Goal: Information Seeking & Learning: Understand process/instructions

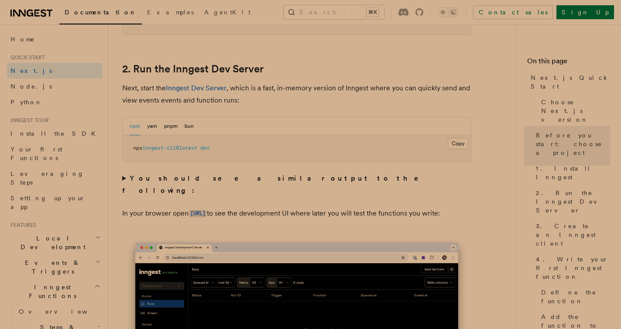
scroll to position [683, 0]
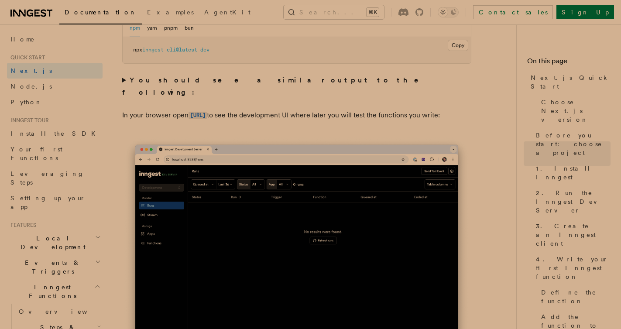
drag, startPoint x: 468, startPoint y: 96, endPoint x: 487, endPoint y: 115, distance: 26.5
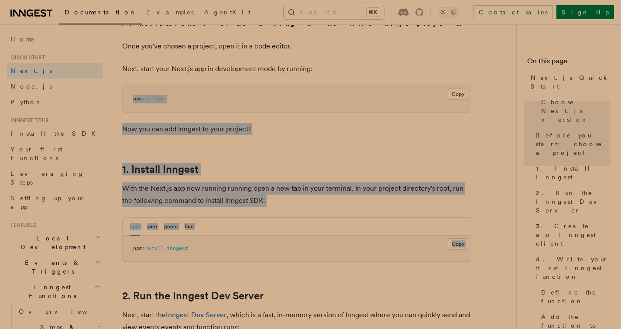
drag, startPoint x: 479, startPoint y: 81, endPoint x: 479, endPoint y: 237, distance: 156.2
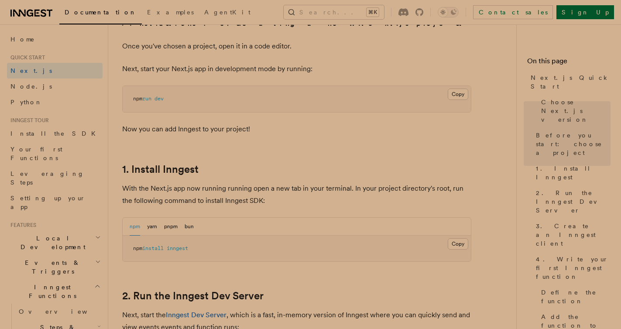
scroll to position [392, 0]
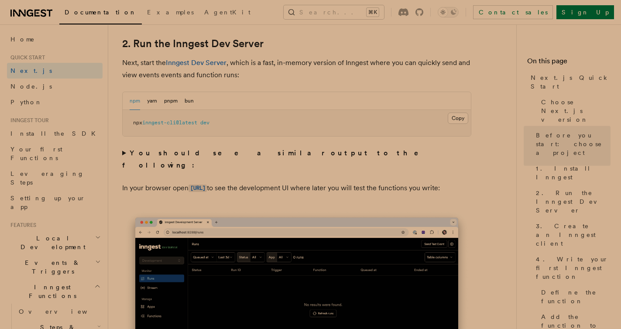
scroll to position [627, 0]
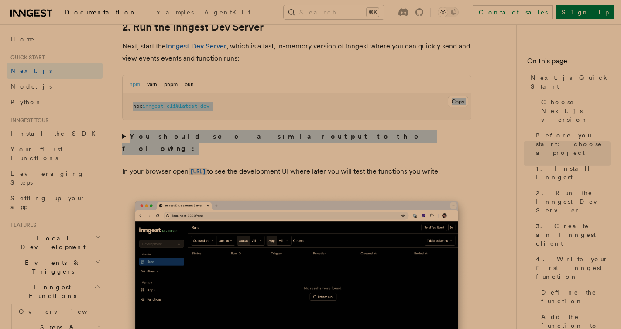
drag, startPoint x: 489, startPoint y: 87, endPoint x: 496, endPoint y: 206, distance: 119.4
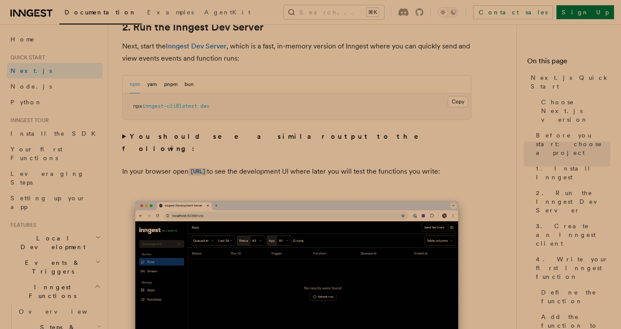
scroll to position [1056, 0]
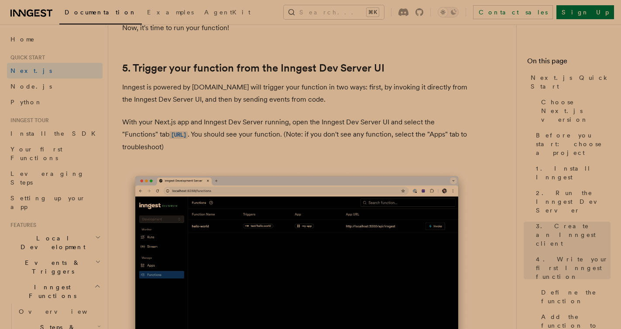
scroll to position [2010, 0]
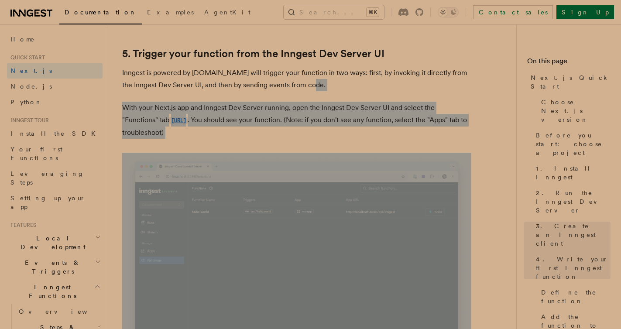
drag, startPoint x: 487, startPoint y: 84, endPoint x: 487, endPoint y: 174, distance: 90.3
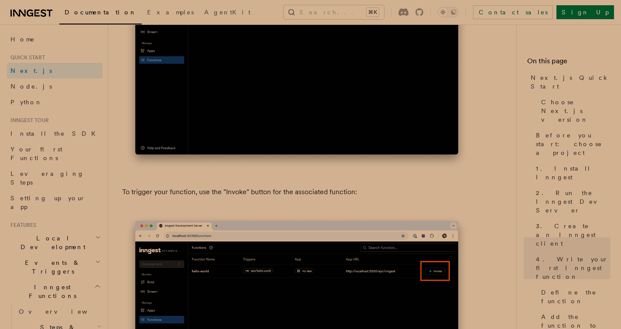
scroll to position [2404, 0]
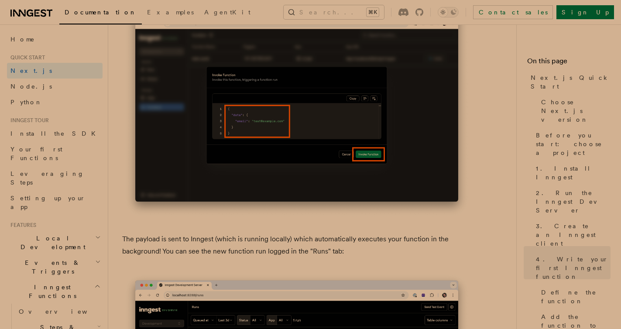
click at [496, 87] on article "Quick start Next.js Quick Start In this tutorial you will add Inngest to a Next…" at bounding box center [315, 187] width 387 height 5828
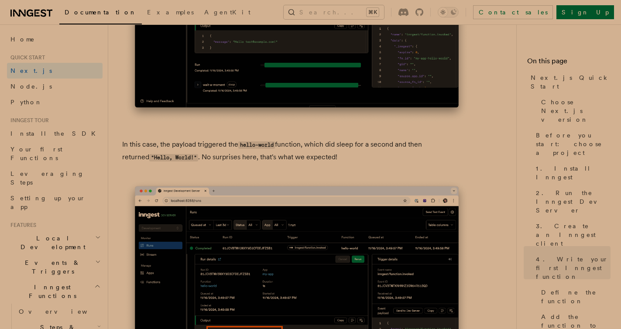
scroll to position [3602, 0]
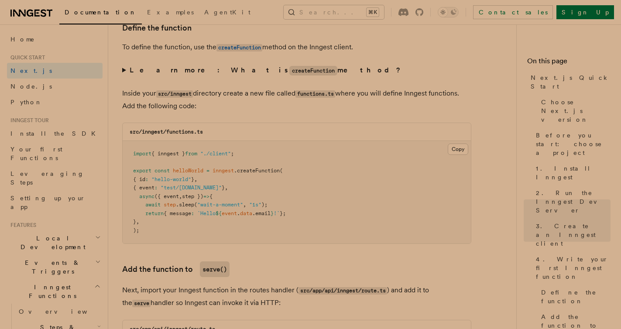
scroll to position [1299, 0]
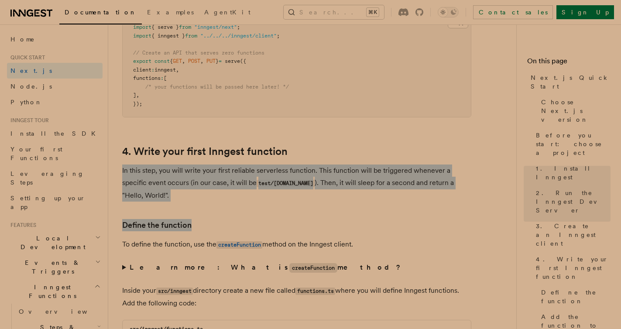
drag, startPoint x: 441, startPoint y: 149, endPoint x: 477, endPoint y: 224, distance: 82.9
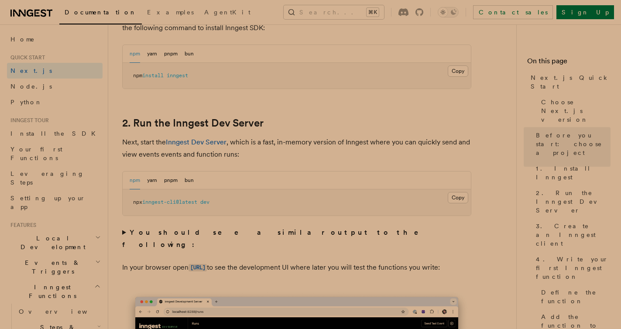
scroll to position [530, 0]
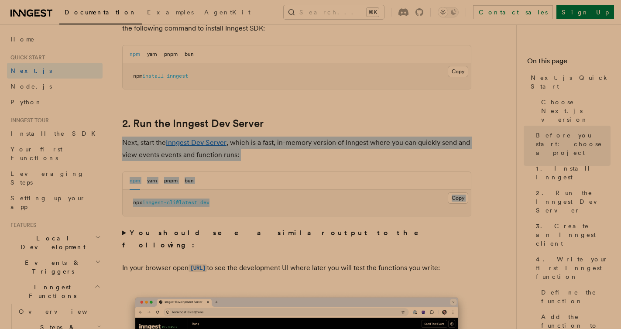
drag, startPoint x: 481, startPoint y: 130, endPoint x: 493, endPoint y: 216, distance: 86.7
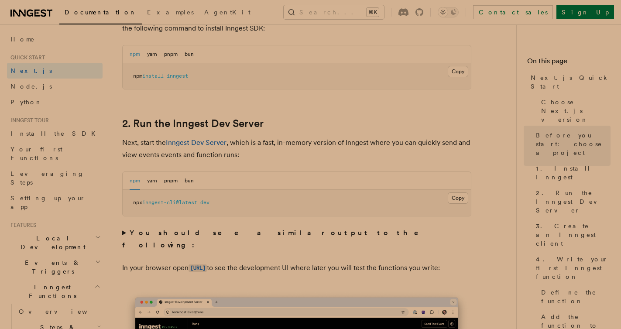
scroll to position [372, 0]
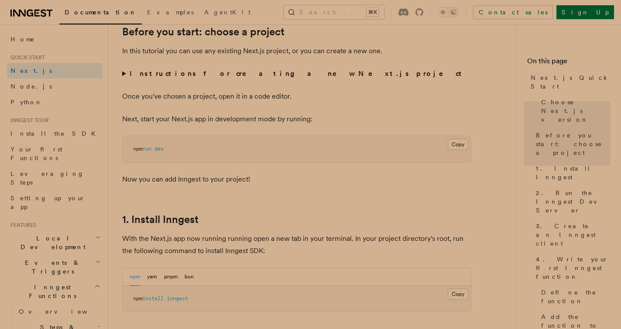
scroll to position [212, 0]
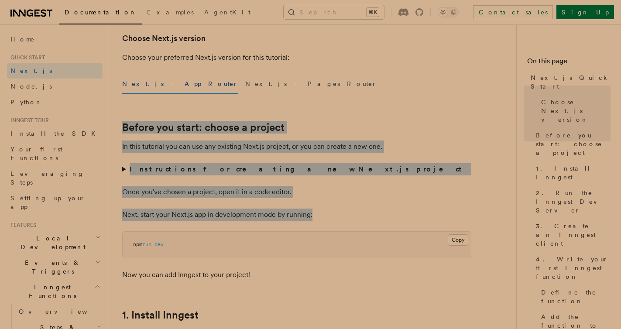
drag, startPoint x: 451, startPoint y: 86, endPoint x: 505, endPoint y: 210, distance: 135.0
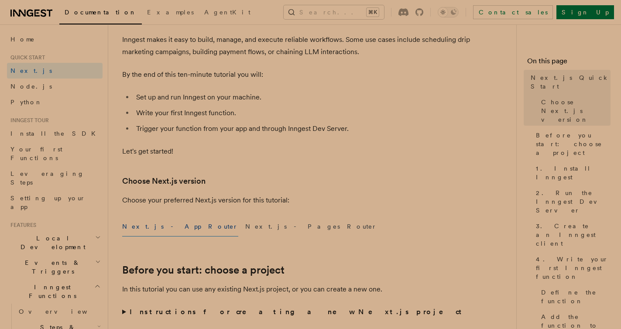
scroll to position [0, 0]
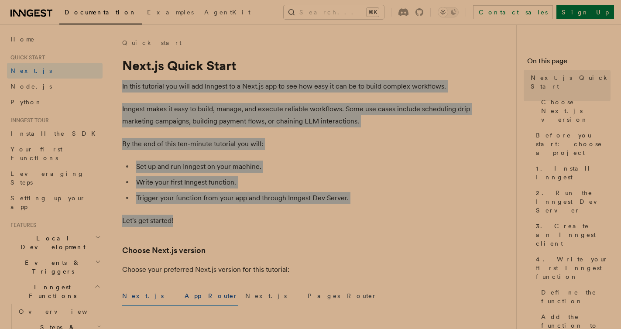
drag, startPoint x: 436, startPoint y: 99, endPoint x: 467, endPoint y: 225, distance: 129.7
click at [467, 225] on p "Let's get started!" at bounding box center [296, 221] width 349 height 12
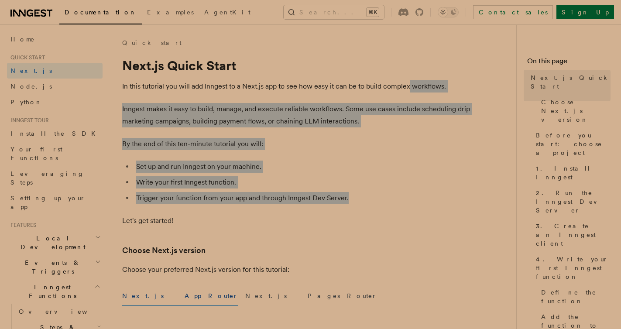
drag, startPoint x: 410, startPoint y: 86, endPoint x: 455, endPoint y: 203, distance: 124.9
click at [455, 203] on li "Trigger your function from your app and through Inngest Dev Server." at bounding box center [303, 198] width 338 height 12
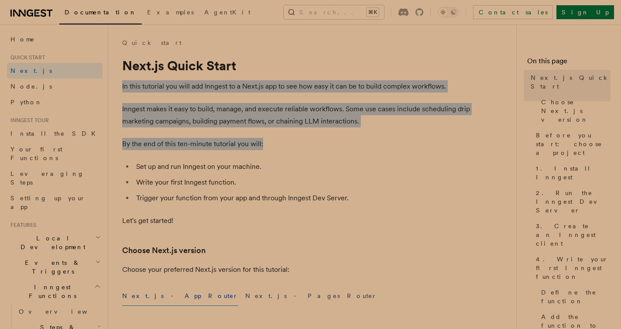
drag, startPoint x: 396, startPoint y: 71, endPoint x: 449, endPoint y: 143, distance: 89.2
click at [449, 143] on p "By the end of this ten-minute tutorial you will:" at bounding box center [296, 144] width 349 height 12
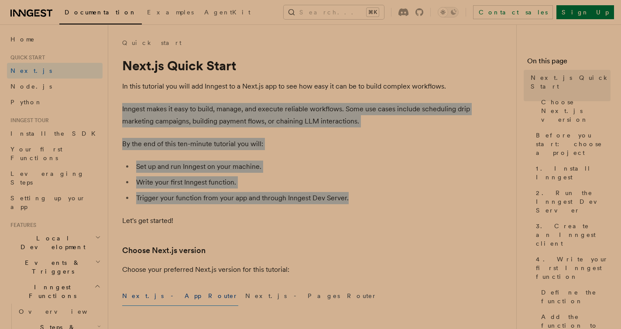
drag, startPoint x: 446, startPoint y: 93, endPoint x: 456, endPoint y: 195, distance: 102.5
click at [456, 196] on li "Trigger your function from your app and through Inngest Dev Server." at bounding box center [303, 198] width 338 height 12
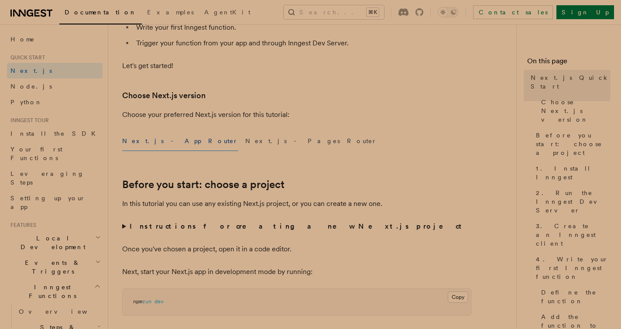
scroll to position [205, 0]
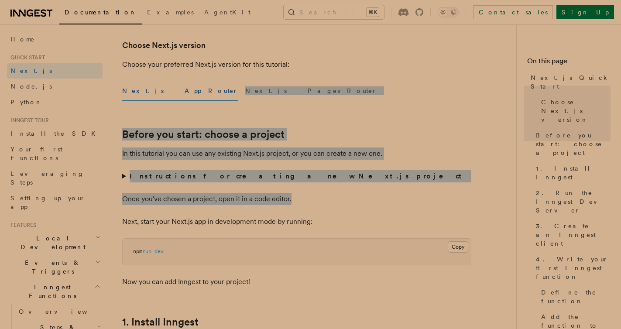
drag, startPoint x: 469, startPoint y: 82, endPoint x: 470, endPoint y: 206, distance: 123.9
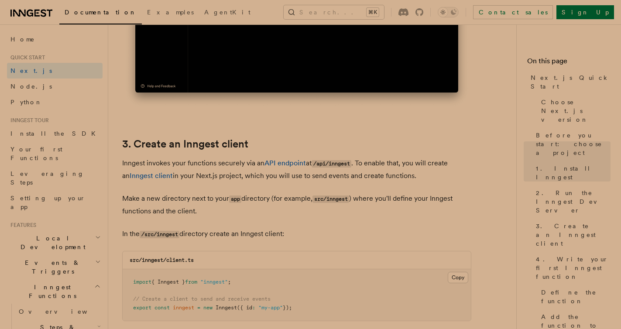
scroll to position [1005, 0]
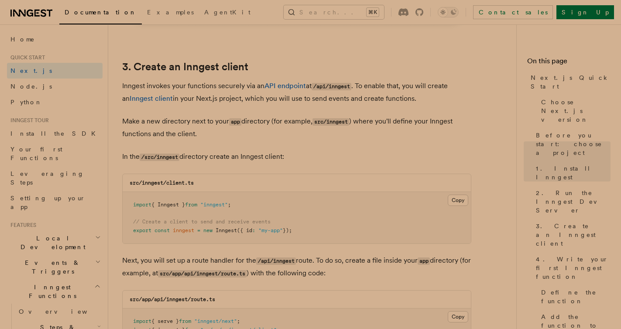
drag, startPoint x: 460, startPoint y: 89, endPoint x: 511, endPoint y: 177, distance: 101.9
